Goal: Information Seeking & Learning: Understand process/instructions

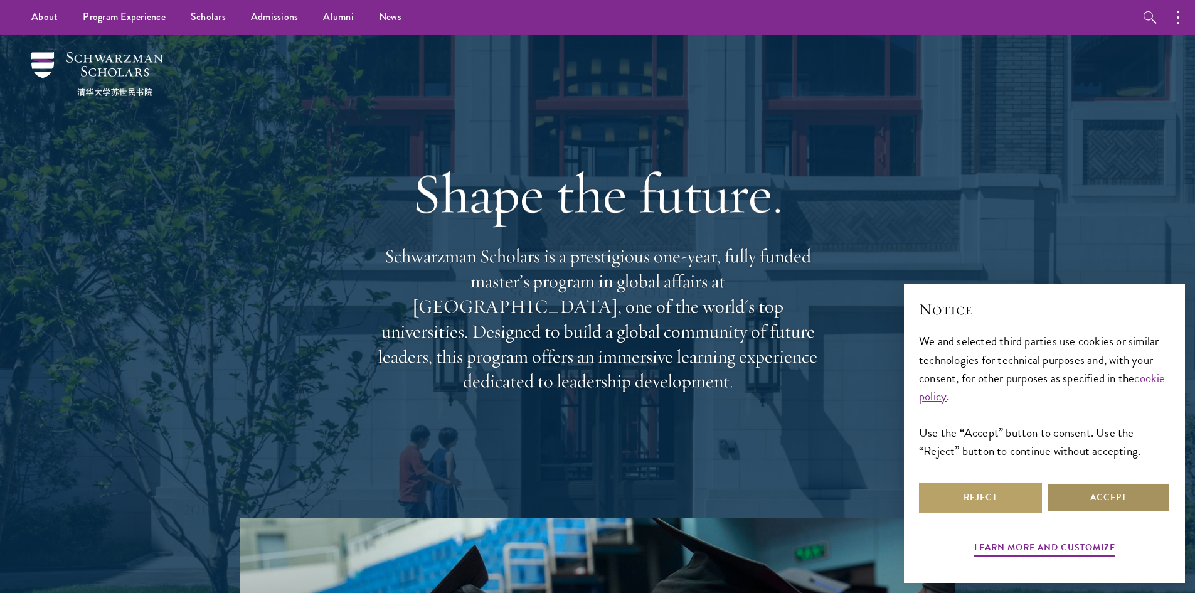
click at [1090, 497] on button "Accept" at bounding box center [1108, 497] width 123 height 30
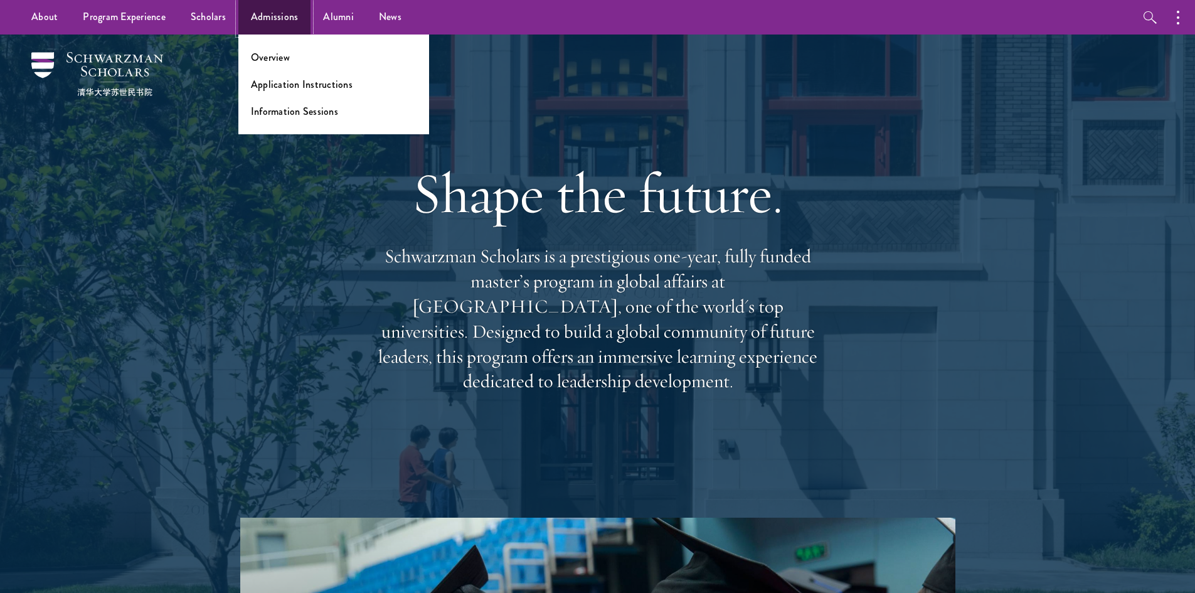
click at [255, 18] on link "Admissions" at bounding box center [274, 17] width 73 height 35
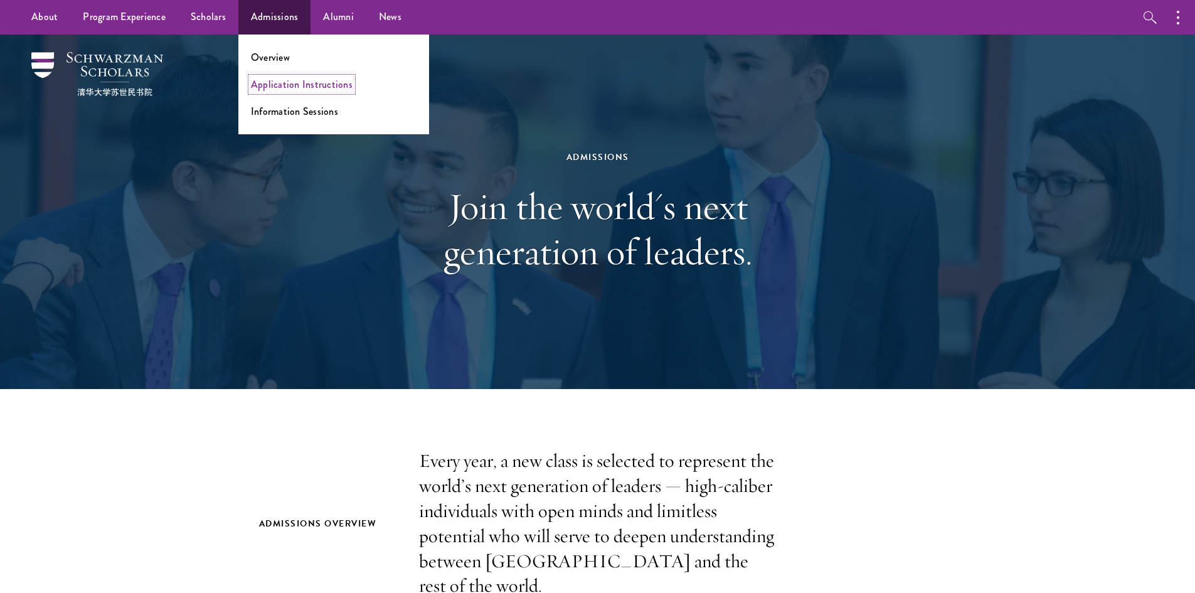
click at [276, 82] on link "Application Instructions" at bounding box center [302, 84] width 102 height 14
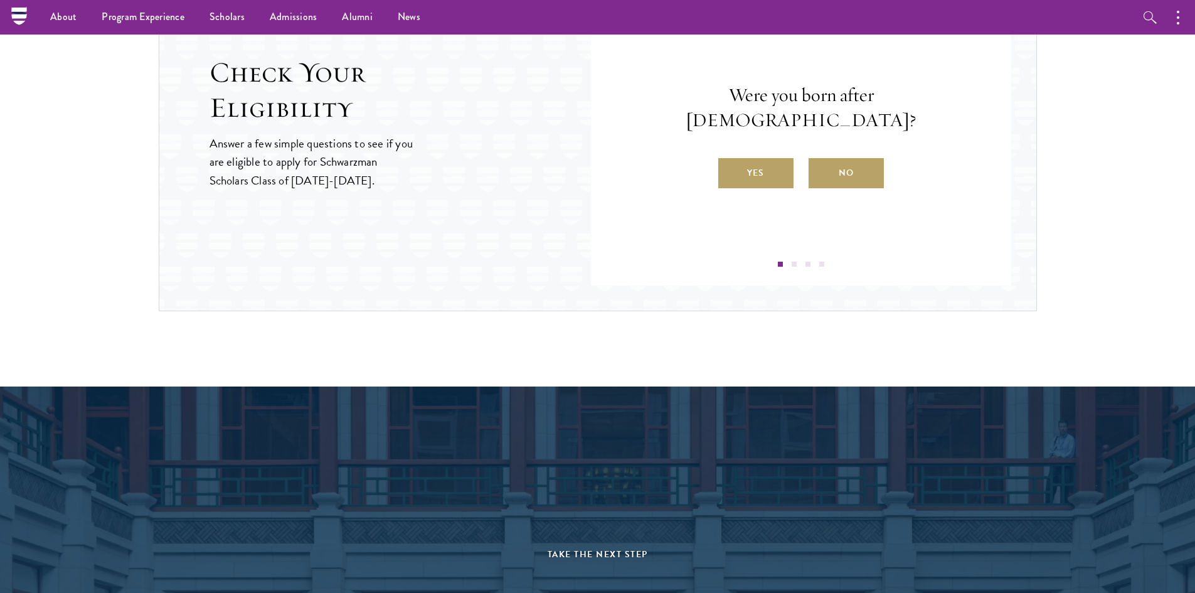
scroll to position [1398, 0]
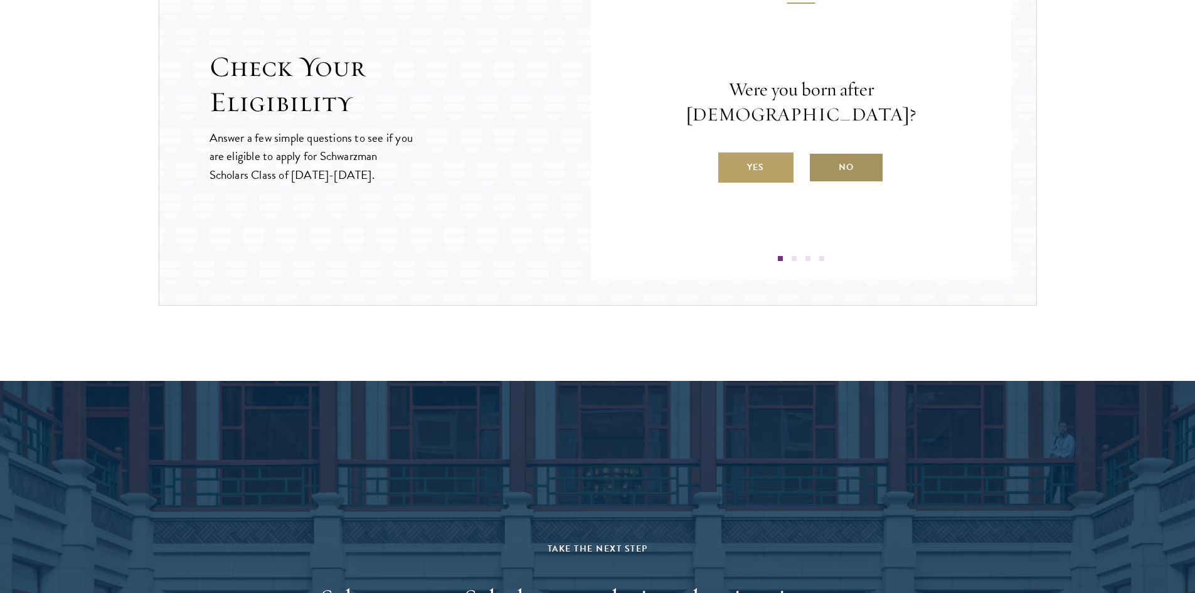
click at [836, 162] on label "No" at bounding box center [846, 167] width 75 height 30
click at [820, 162] on input "No" at bounding box center [814, 159] width 11 height 11
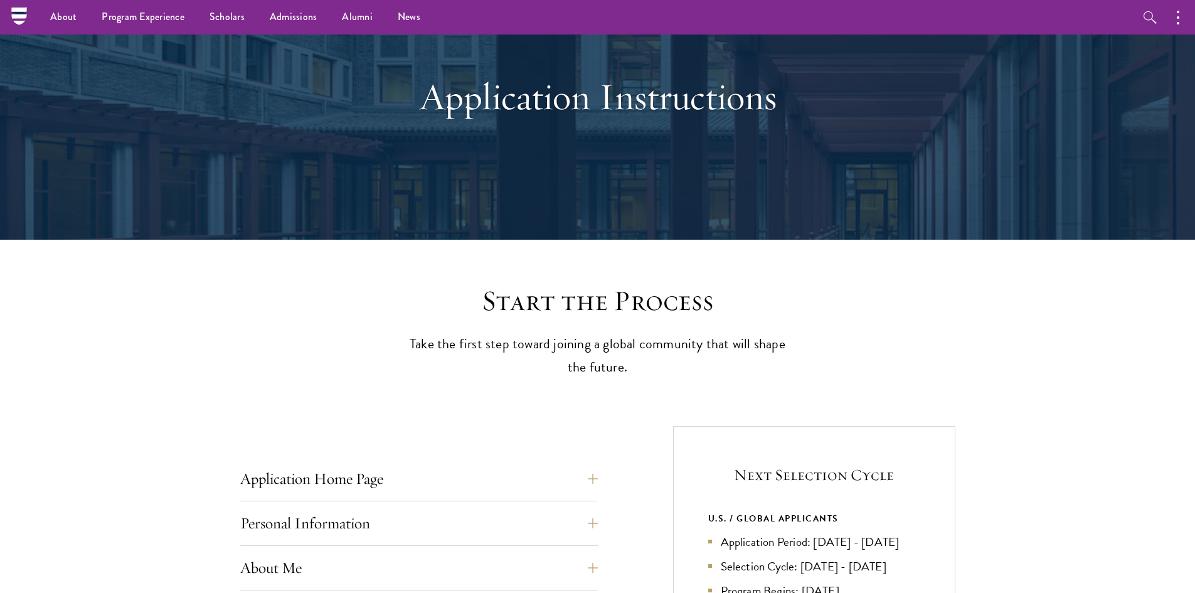
scroll to position [0, 0]
